Goal: Find specific page/section: Find specific page/section

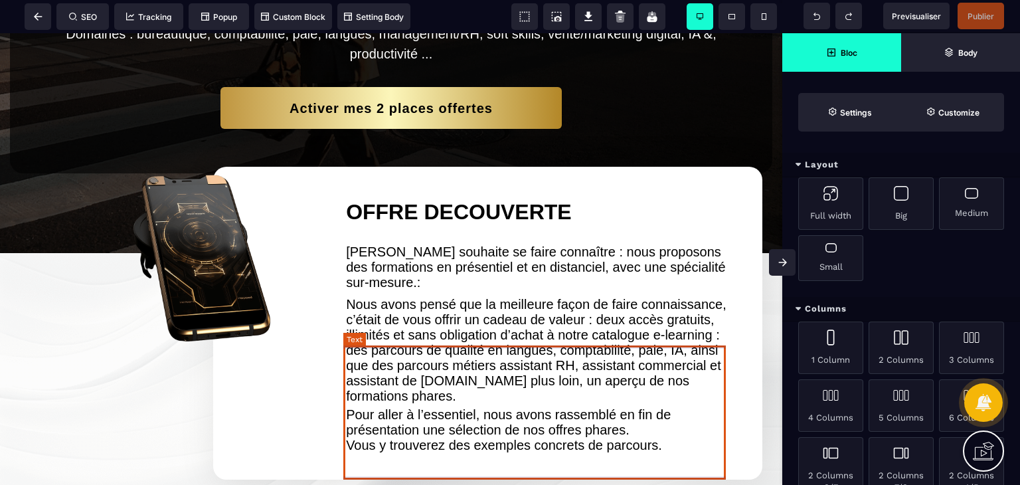
scroll to position [466, 0]
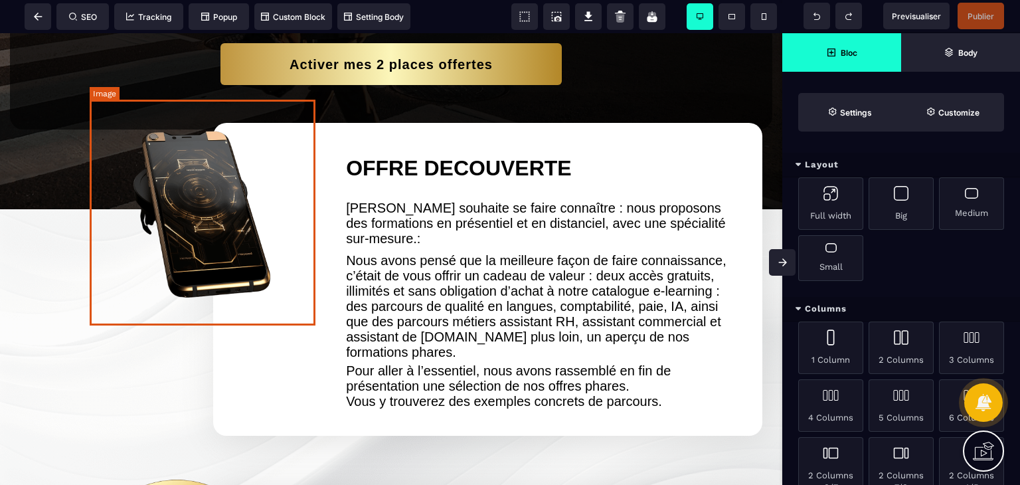
click at [225, 210] on img at bounding box center [204, 210] width 228 height 228
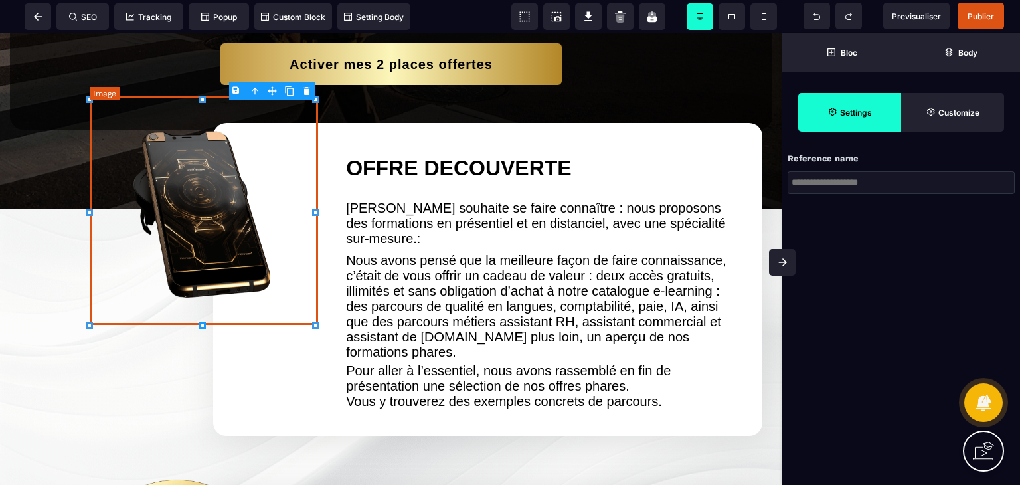
click at [214, 215] on img at bounding box center [204, 210] width 228 height 228
click at [145, 120] on img at bounding box center [204, 210] width 228 height 228
click at [173, 168] on img at bounding box center [204, 210] width 228 height 228
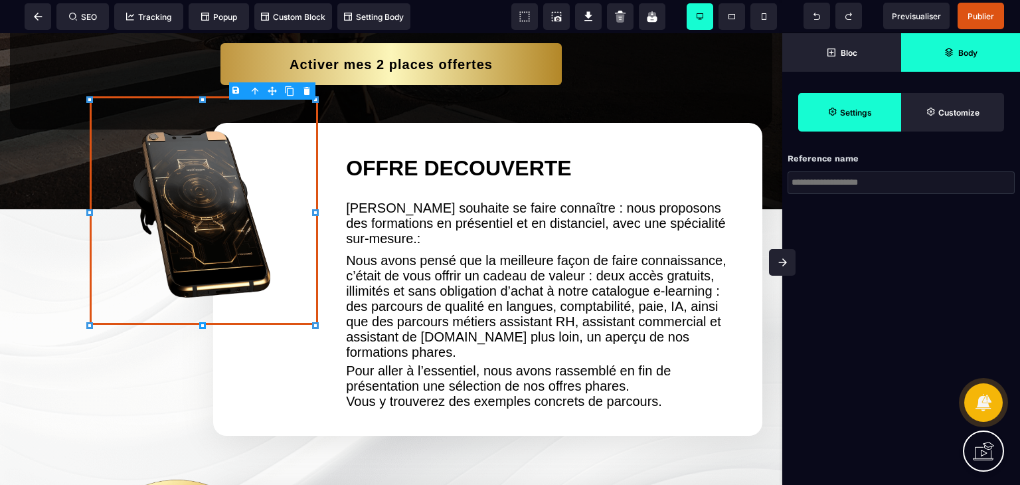
click at [975, 55] on strong "Body" at bounding box center [967, 53] width 19 height 10
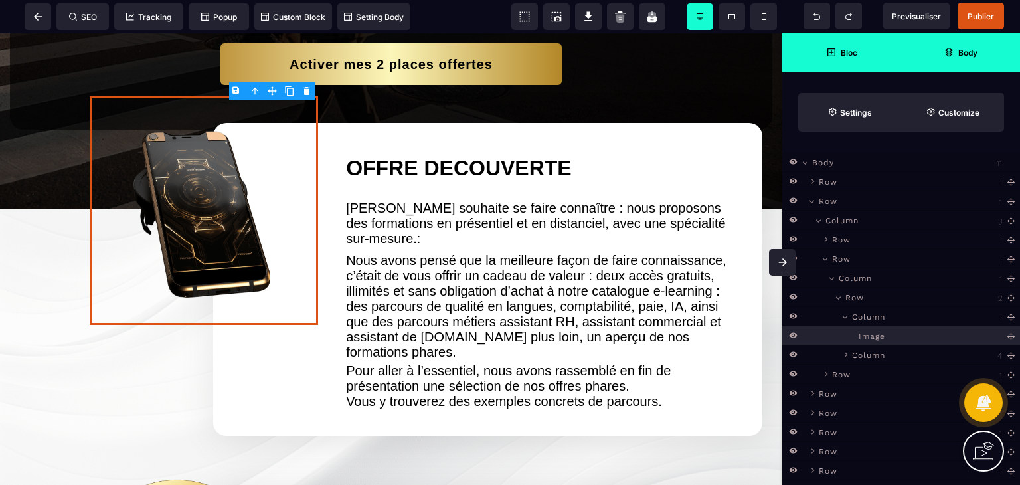
click at [834, 46] on span "Bloc" at bounding box center [841, 52] width 119 height 39
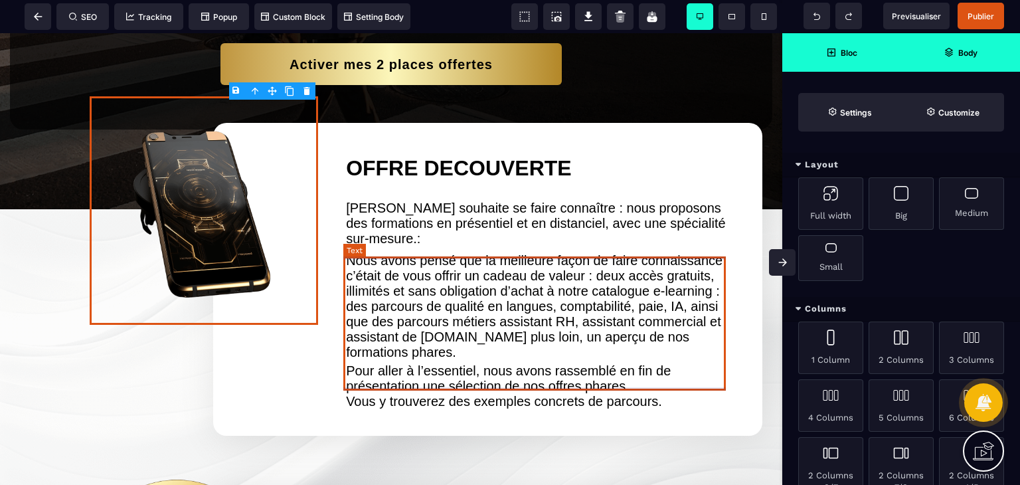
click at [629, 313] on text "Nous avons pensé que la meilleure façon de faire connaissance, c’était de vous …" at bounding box center [541, 307] width 390 height 114
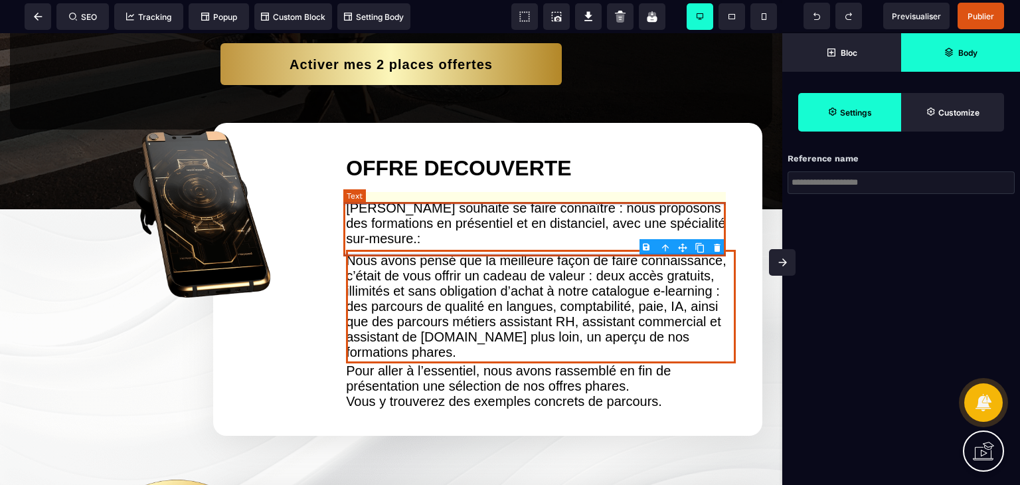
click at [615, 232] on text "[PERSON_NAME] souhaite se faire connaître : nous proposons des formations en pr…" at bounding box center [541, 223] width 390 height 52
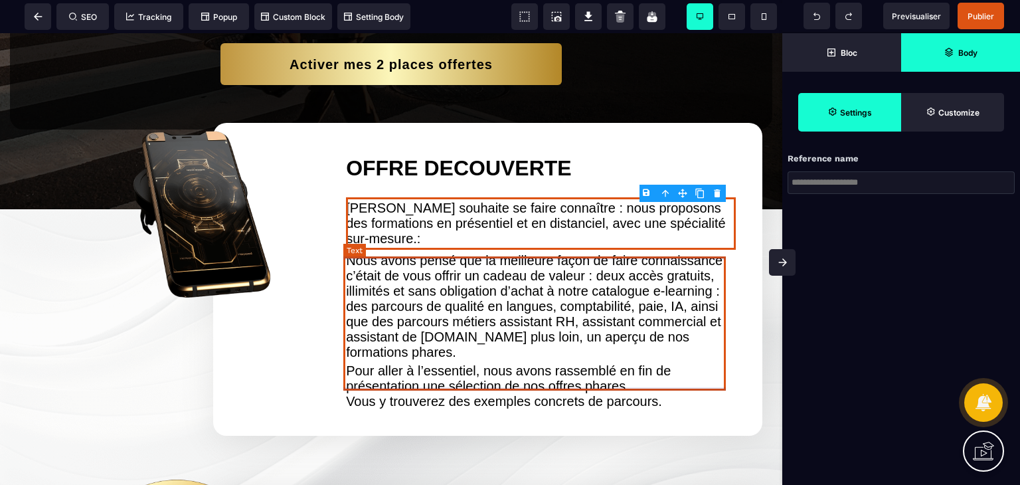
click at [574, 356] on text "Nous avons pensé que la meilleure façon de faire connaissance, c’était de vous …" at bounding box center [541, 307] width 390 height 114
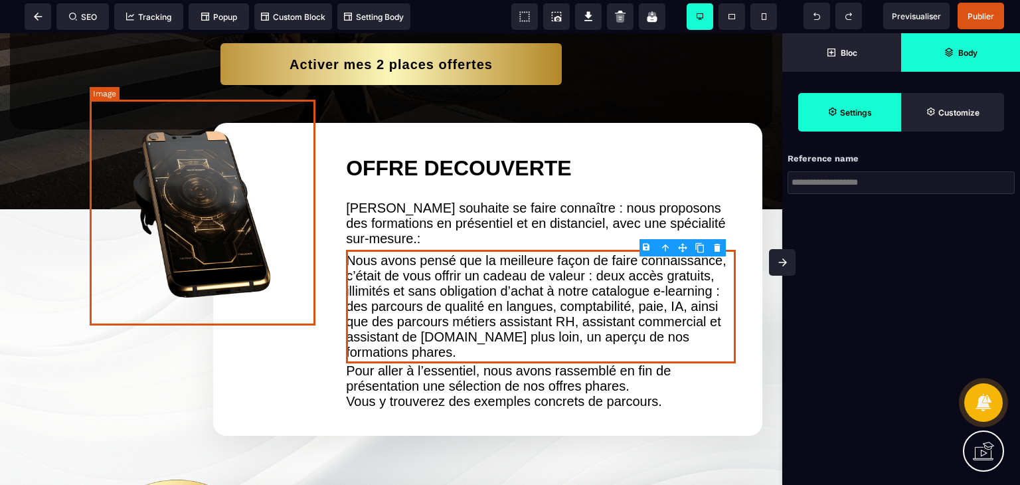
click at [214, 201] on img at bounding box center [204, 210] width 228 height 228
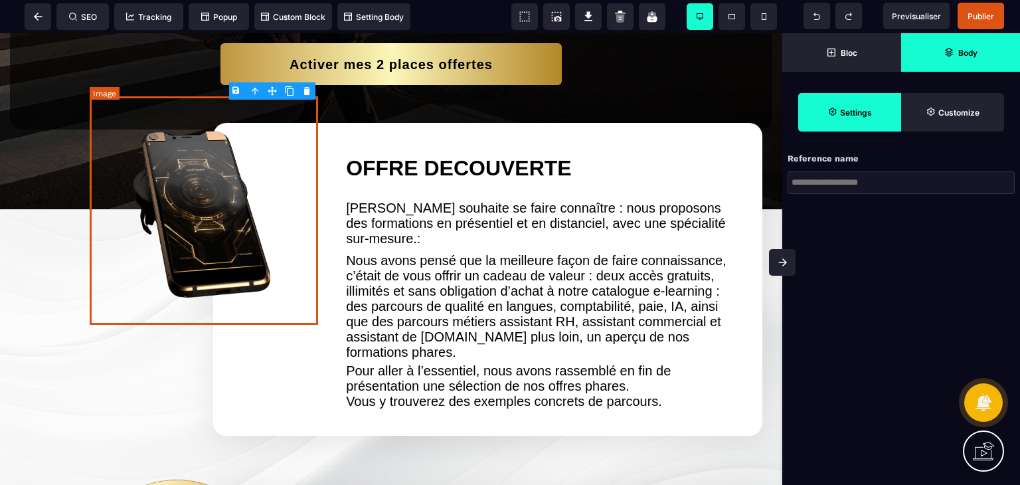
click at [223, 202] on img at bounding box center [204, 210] width 228 height 228
click at [523, 15] on icon at bounding box center [524, 16] width 13 height 13
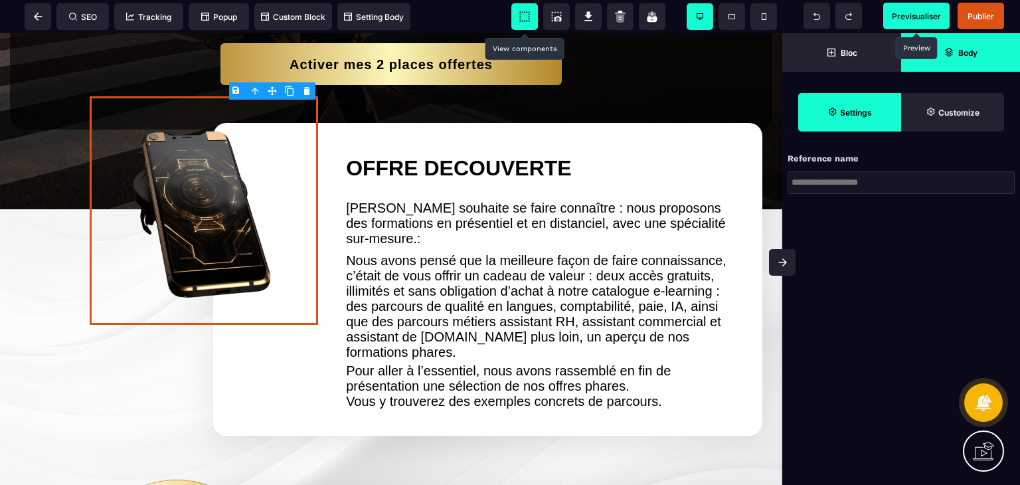
click at [913, 19] on span "Previsualiser" at bounding box center [915, 16] width 49 height 10
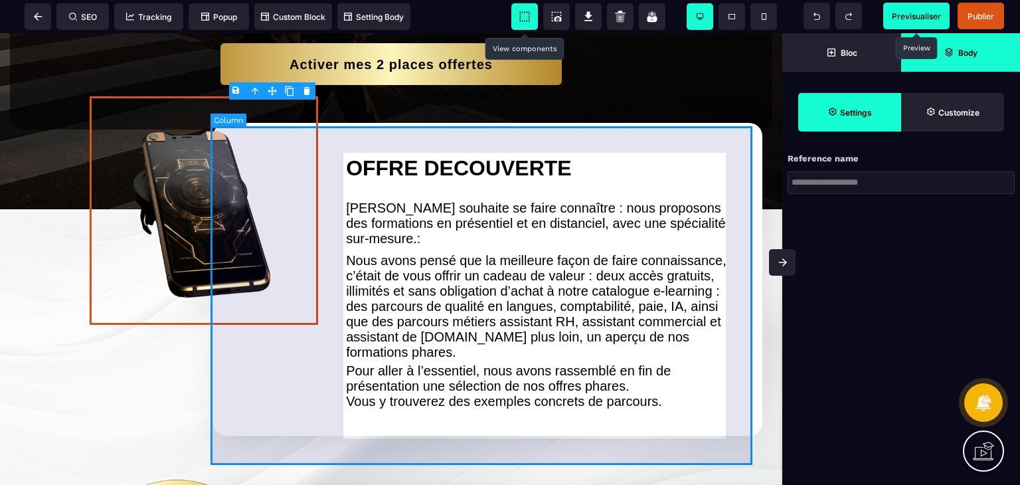
click at [535, 196] on div "OFFRE DECOUVERTE [PERSON_NAME] souhaite se faire connaître : nous proposons des…" at bounding box center [487, 279] width 549 height 313
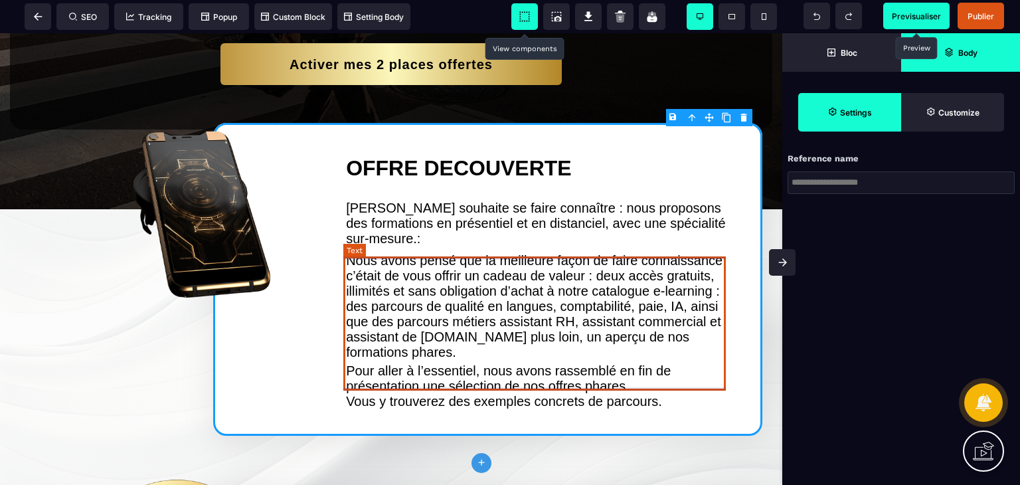
click at [534, 265] on text "Nous avons pensé que la meilleure façon de faire connaissance, c’était de vous …" at bounding box center [541, 307] width 390 height 114
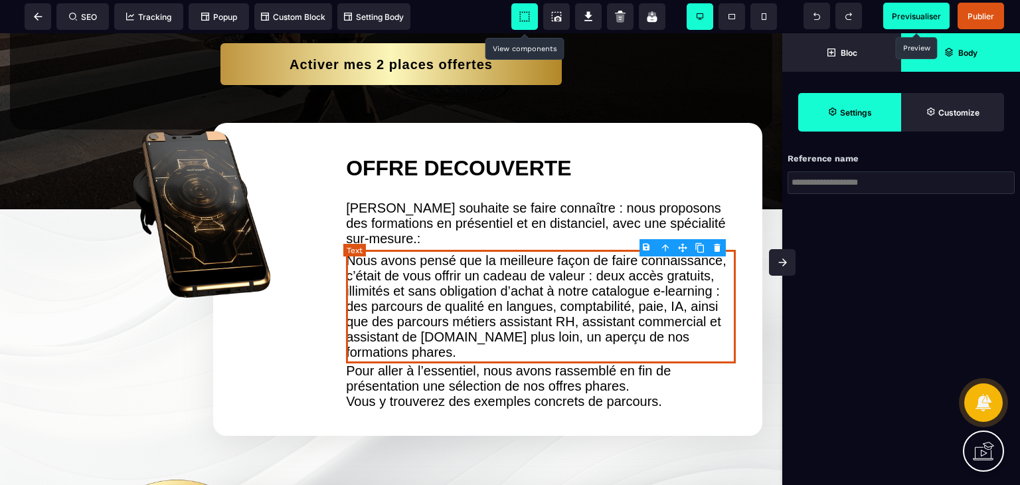
click at [534, 265] on text "Nous avons pensé que la meilleure façon de faire connaissance, c’était de vous …" at bounding box center [541, 307] width 390 height 114
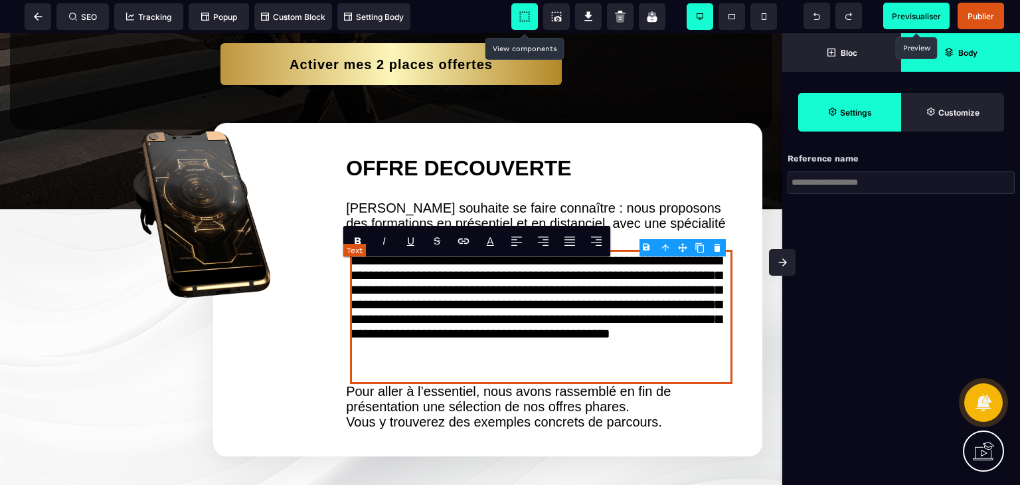
click at [534, 265] on text "**********" at bounding box center [541, 317] width 382 height 134
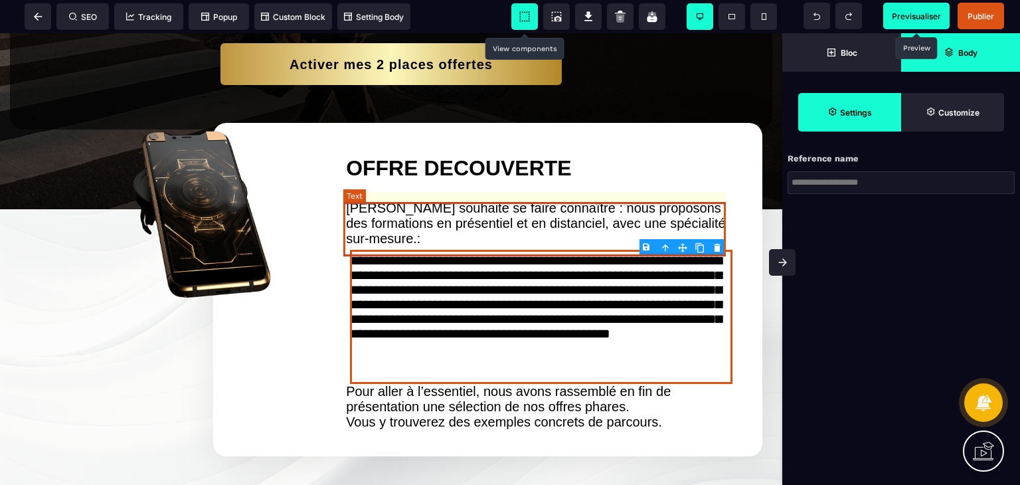
click at [518, 217] on text "[PERSON_NAME] souhaite se faire connaître : nous proposons des formations en pr…" at bounding box center [541, 223] width 390 height 52
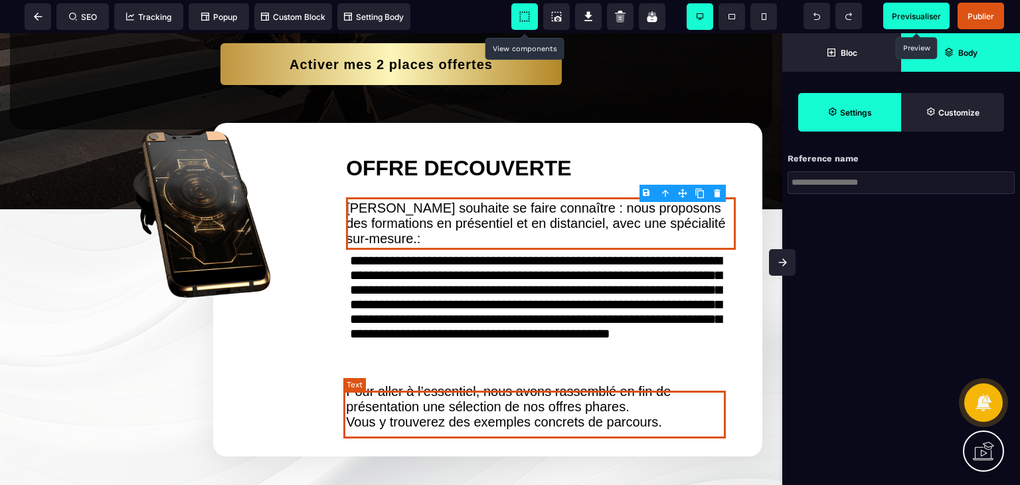
click at [518, 406] on div "Pour aller à l’essentiel, nous avons rassemblé en fin de présentation une sélec…" at bounding box center [541, 407] width 390 height 46
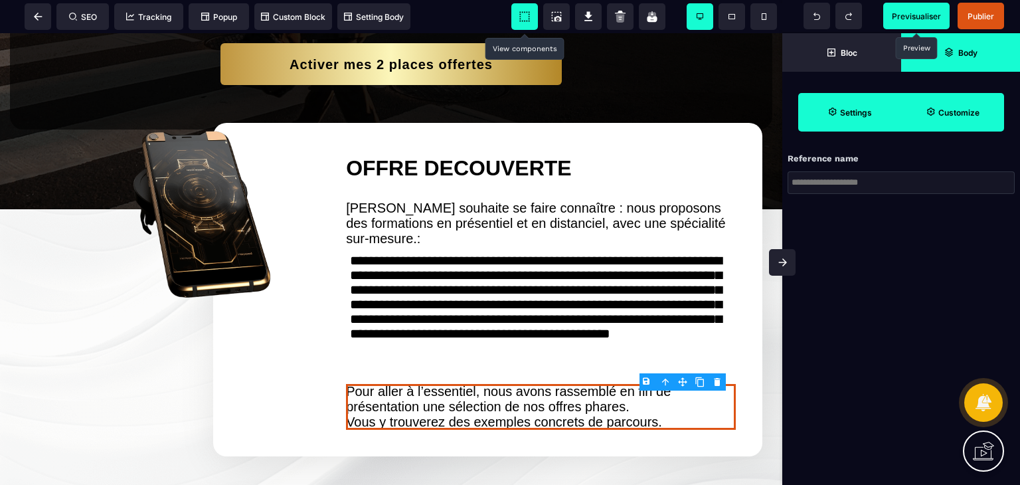
click at [973, 103] on span "Customize" at bounding box center [952, 112] width 103 height 39
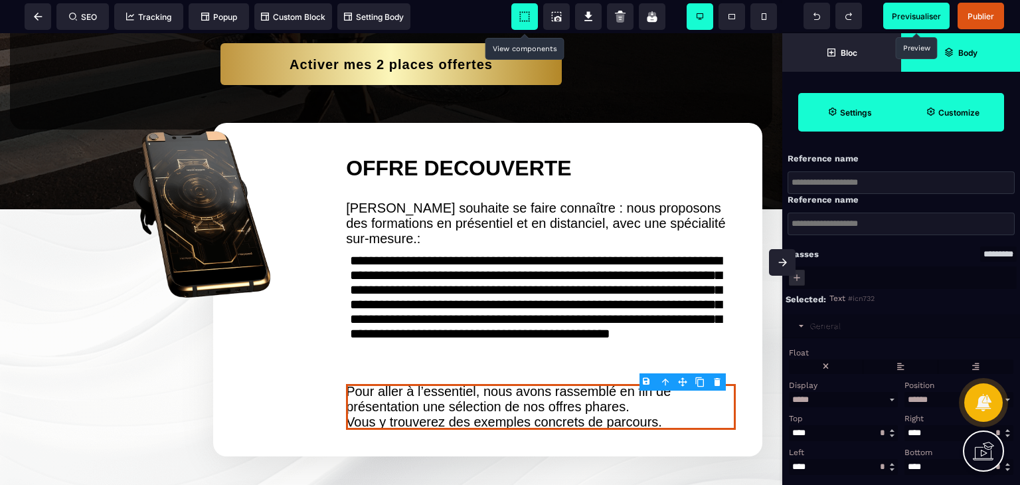
click at [857, 117] on span "Settings" at bounding box center [849, 112] width 103 height 39
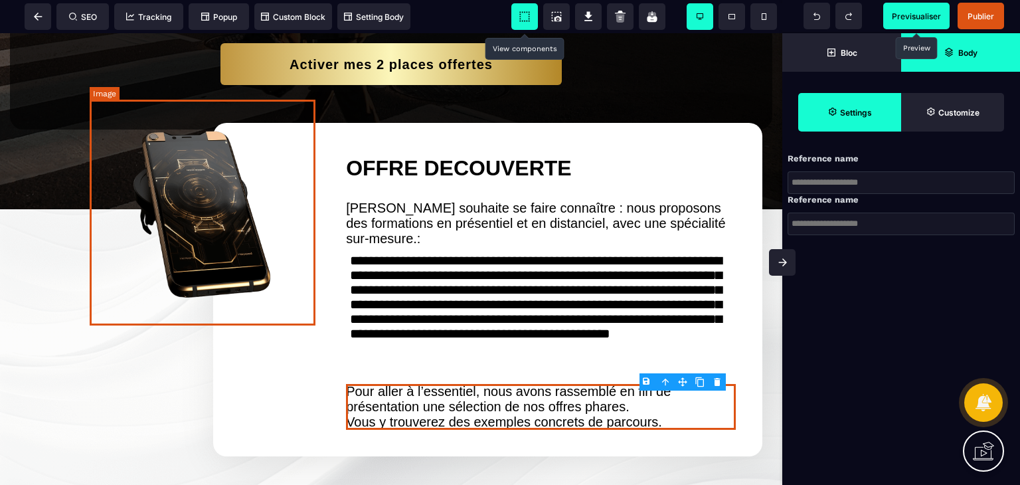
click at [202, 206] on img at bounding box center [204, 210] width 228 height 228
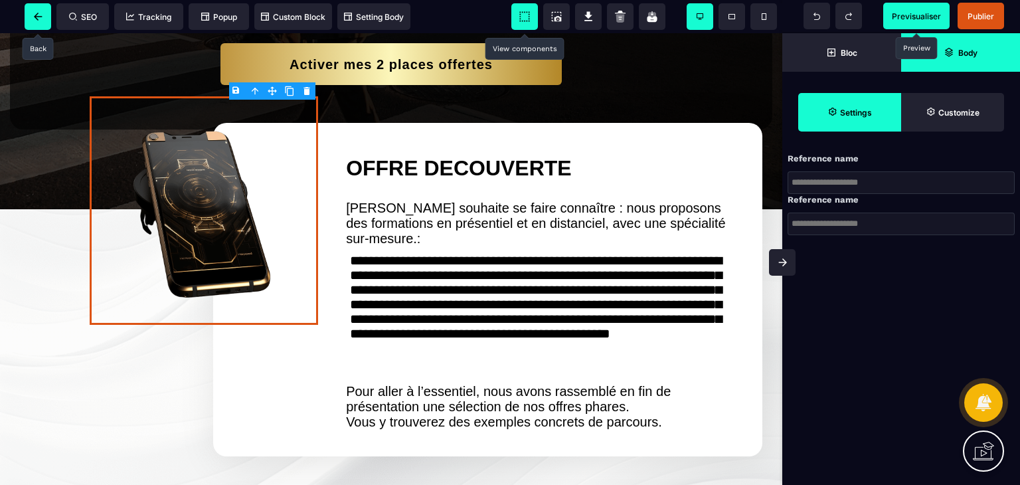
click at [40, 22] on span at bounding box center [38, 16] width 27 height 27
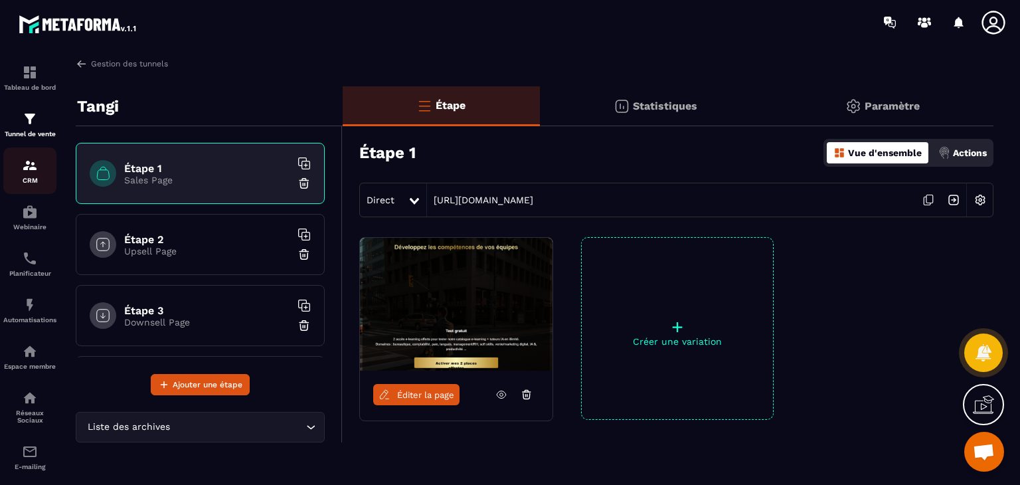
click at [33, 173] on img at bounding box center [30, 165] width 16 height 16
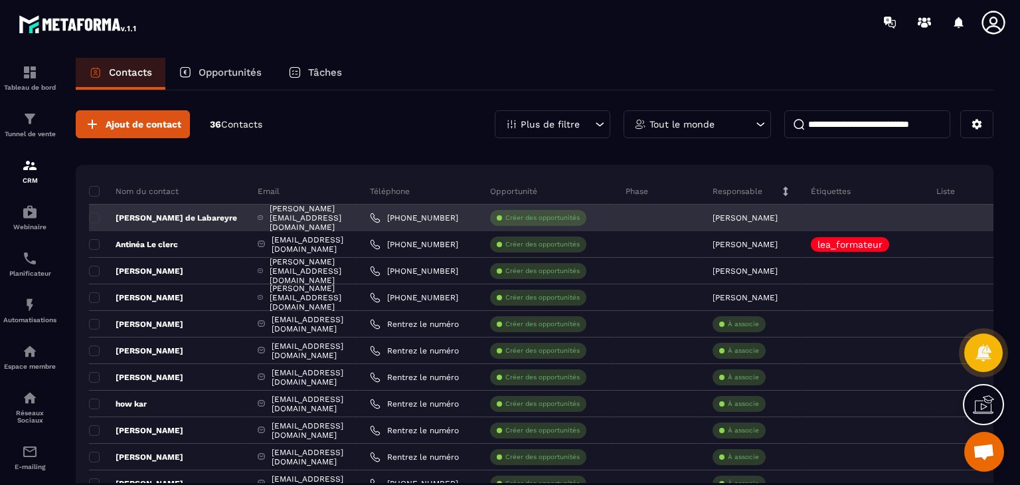
click at [198, 219] on p "[PERSON_NAME] de Labareyre" at bounding box center [163, 217] width 148 height 11
